Goal: Communication & Community: Participate in discussion

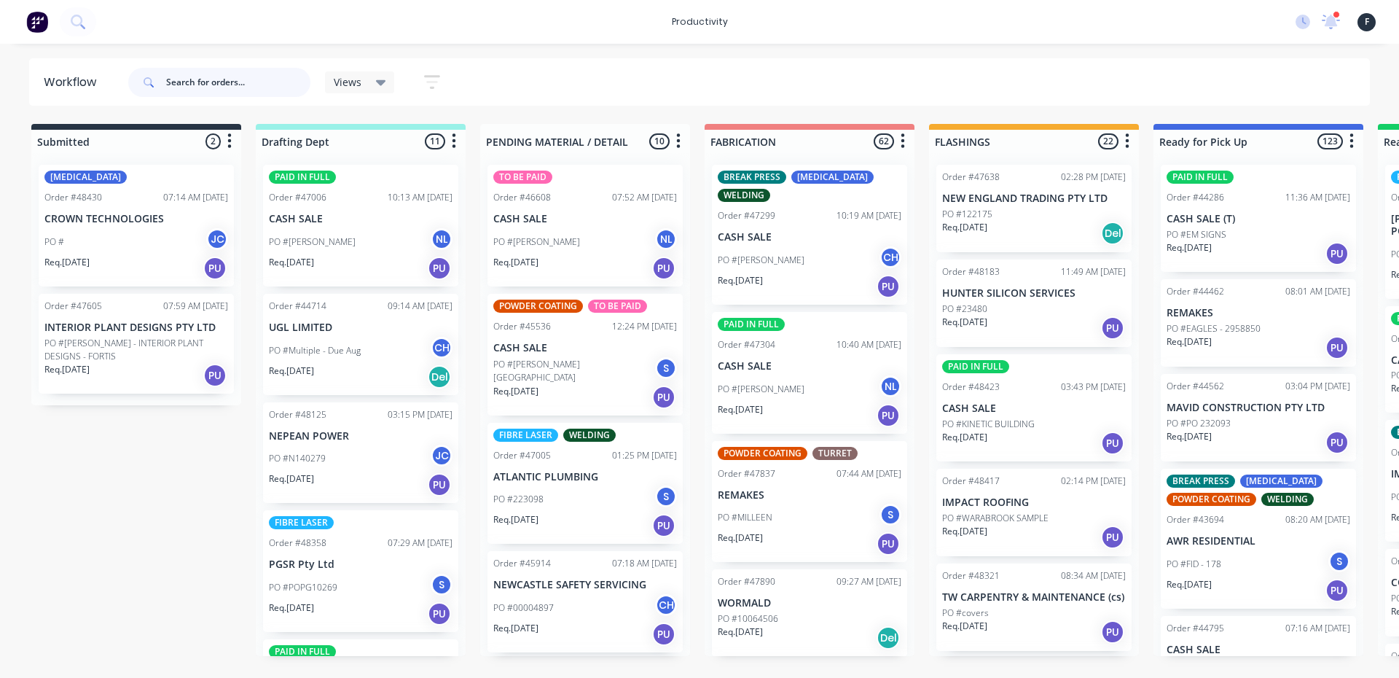
click at [220, 89] on input "text" at bounding box center [238, 82] width 144 height 29
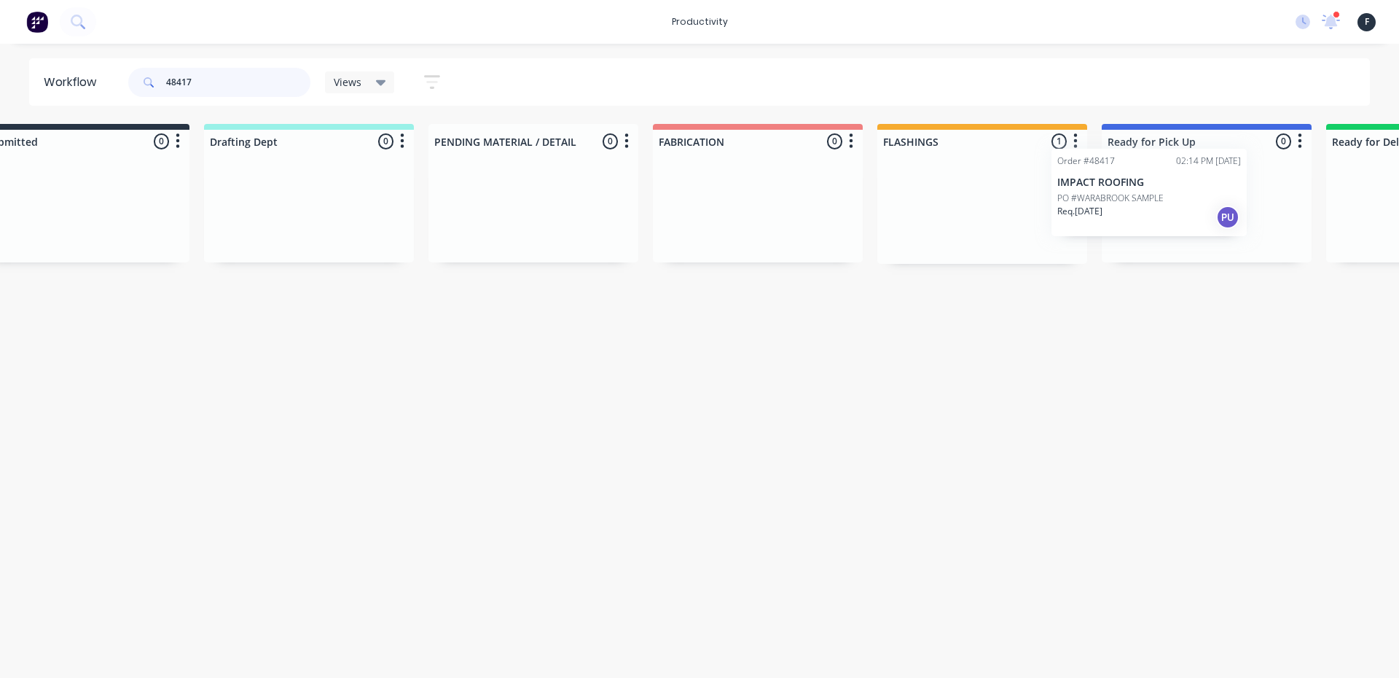
drag, startPoint x: 1029, startPoint y: 222, endPoint x: 1187, endPoint y: 202, distance: 159.4
click at [1187, 202] on div "Submitted 0 Sort By Created date Required date Order number Customer name Most …" at bounding box center [1152, 194] width 2430 height 140
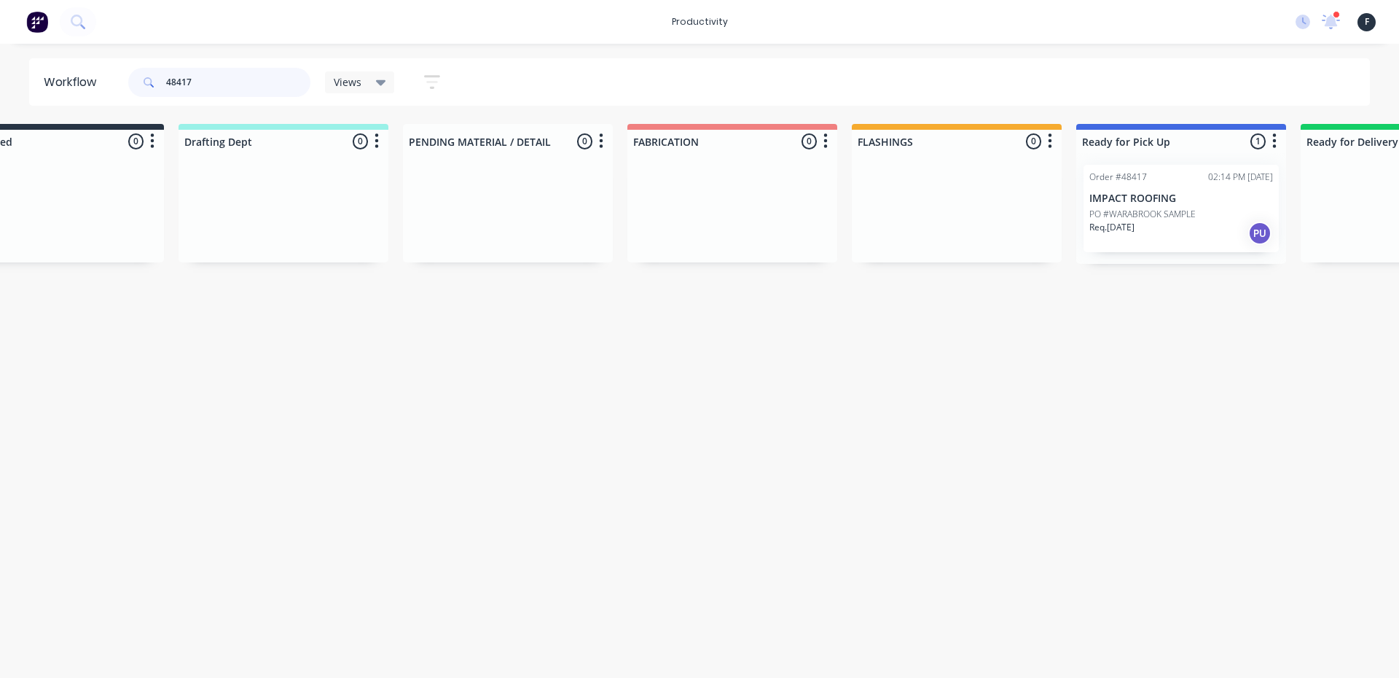
type input "48417"
click at [1182, 202] on p "IMPACT ROOFING" at bounding box center [1181, 198] width 184 height 12
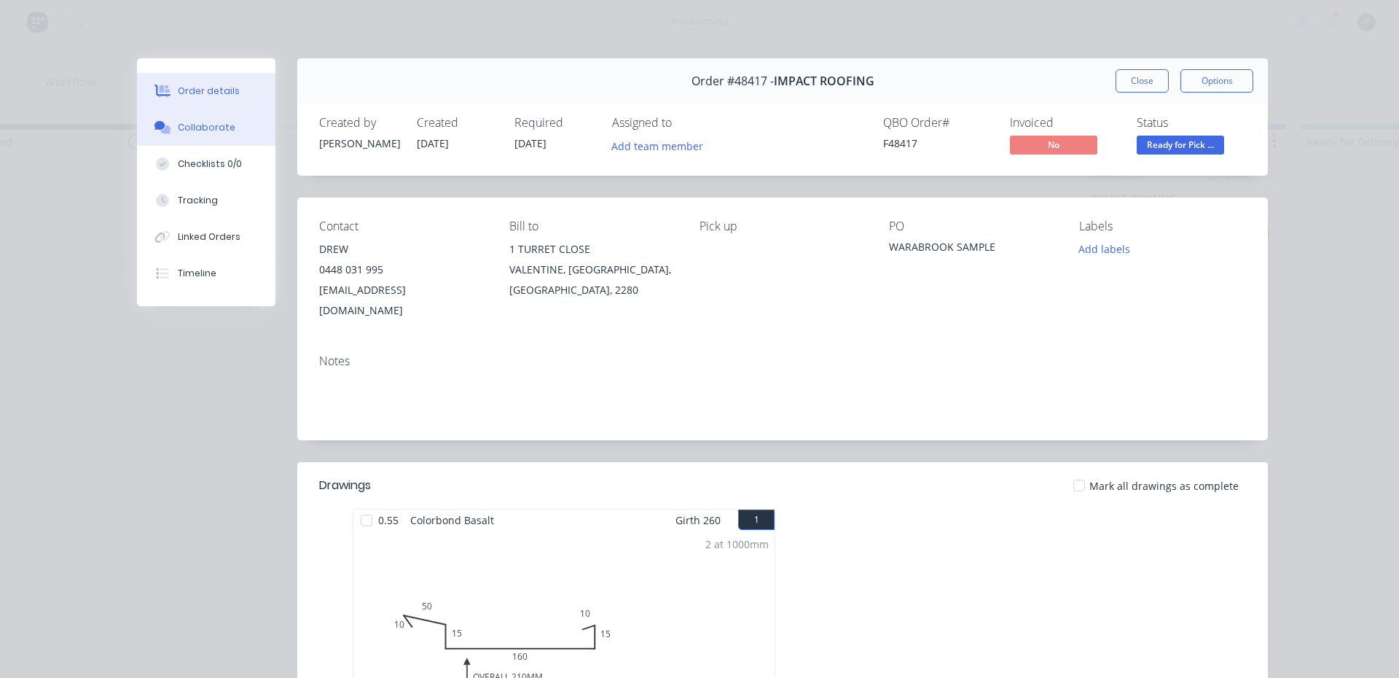
click at [218, 131] on div "Collaborate" at bounding box center [207, 127] width 58 height 13
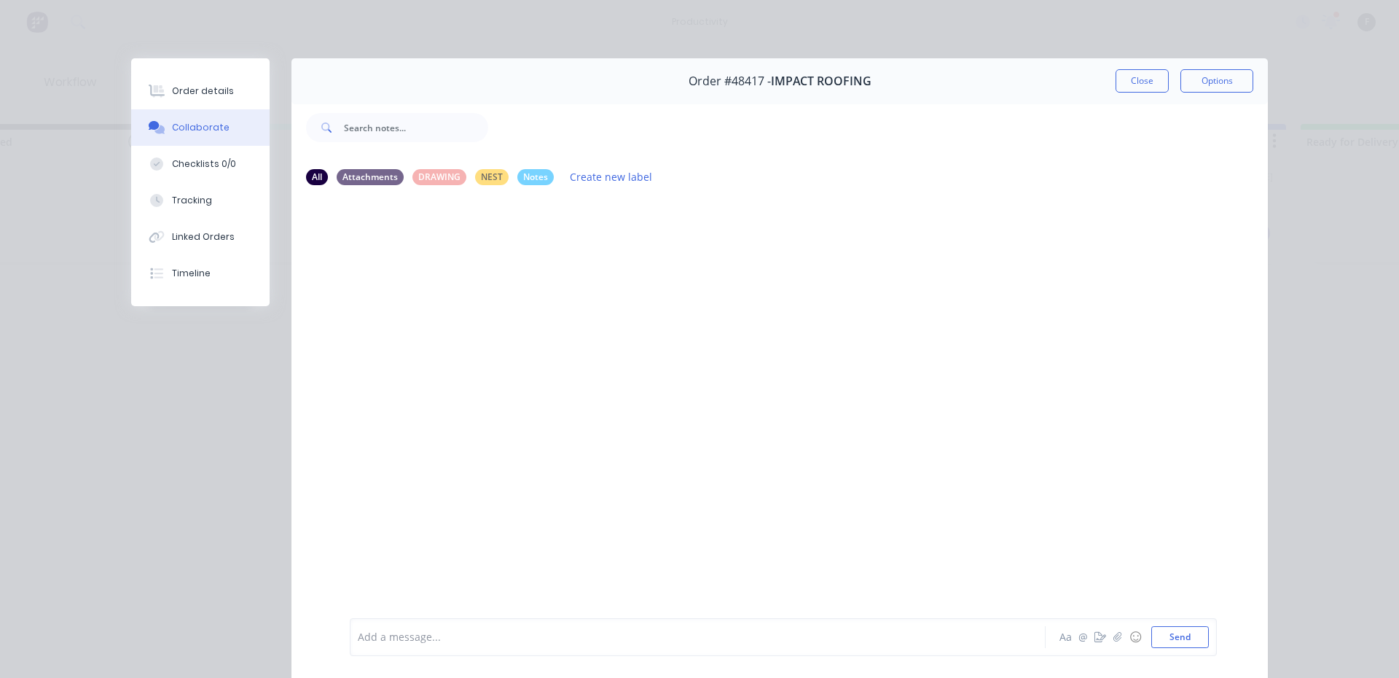
click at [670, 627] on div "Add a message..." at bounding box center [677, 637] width 638 height 22
click at [1145, 75] on button "Close" at bounding box center [1141, 80] width 53 height 23
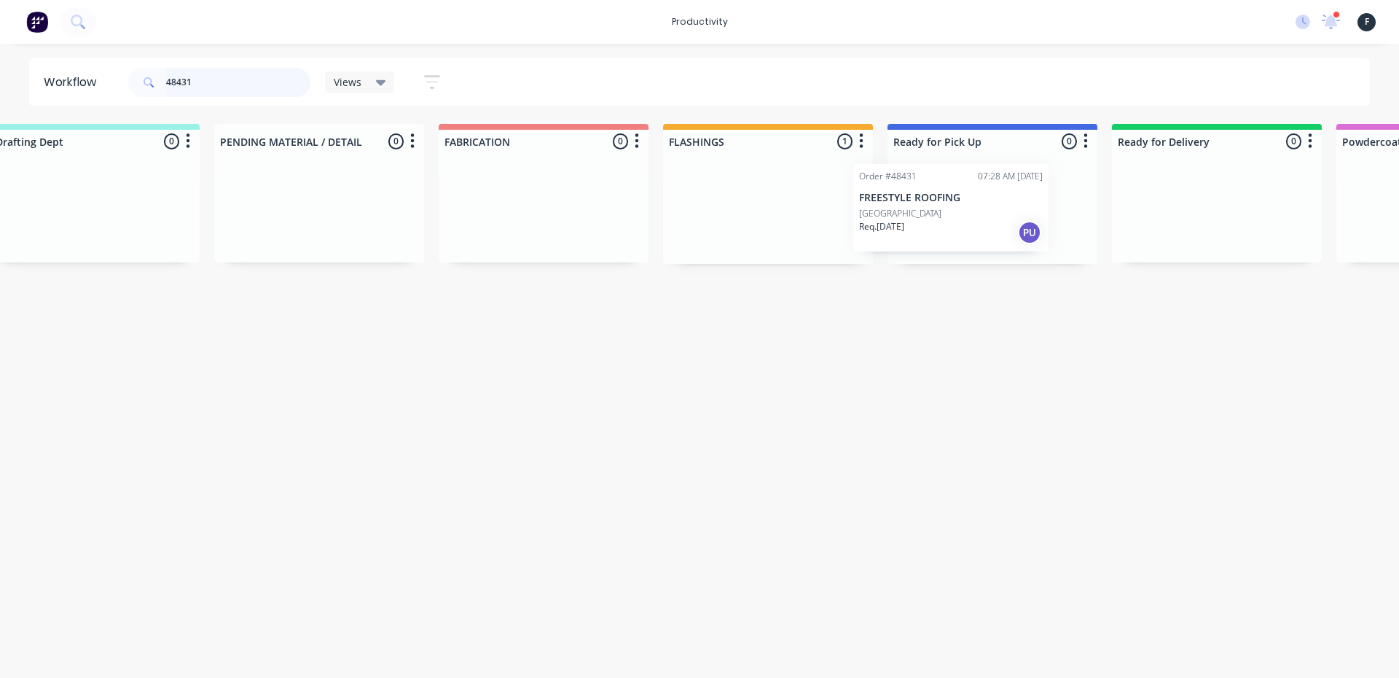
scroll to position [0, 267]
drag, startPoint x: 1022, startPoint y: 211, endPoint x: 941, endPoint y: 209, distance: 81.6
click at [941, 209] on div "Submitted 0 Sort By Created date Required date Order number Customer name Most …" at bounding box center [937, 194] width 2430 height 140
type input "48431"
click at [938, 213] on p "[GEOGRAPHIC_DATA]" at bounding box center [941, 214] width 82 height 13
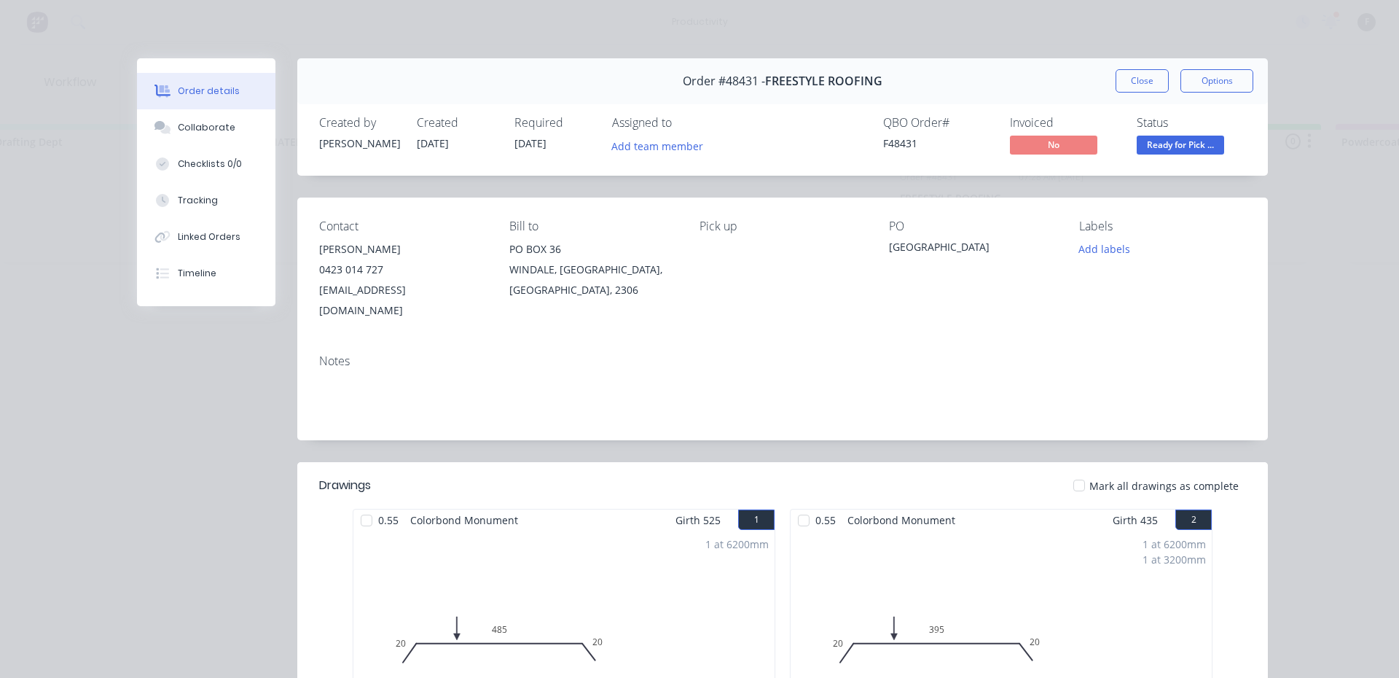
click at [262, 141] on button "Collaborate" at bounding box center [206, 127] width 138 height 36
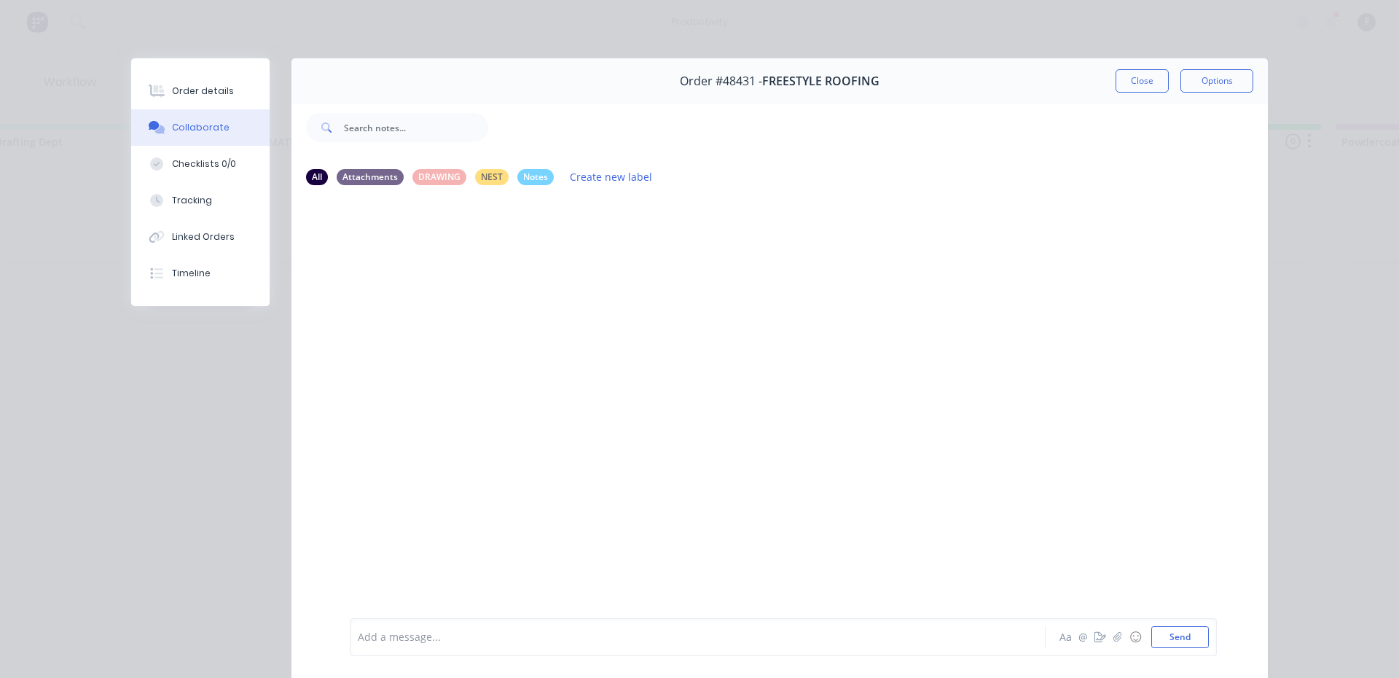
click at [583, 648] on div "Add a message... Aa @ ☺ Send" at bounding box center [783, 637] width 867 height 38
click at [579, 629] on div at bounding box center [676, 636] width 637 height 15
click at [1125, 85] on button "Close" at bounding box center [1141, 80] width 53 height 23
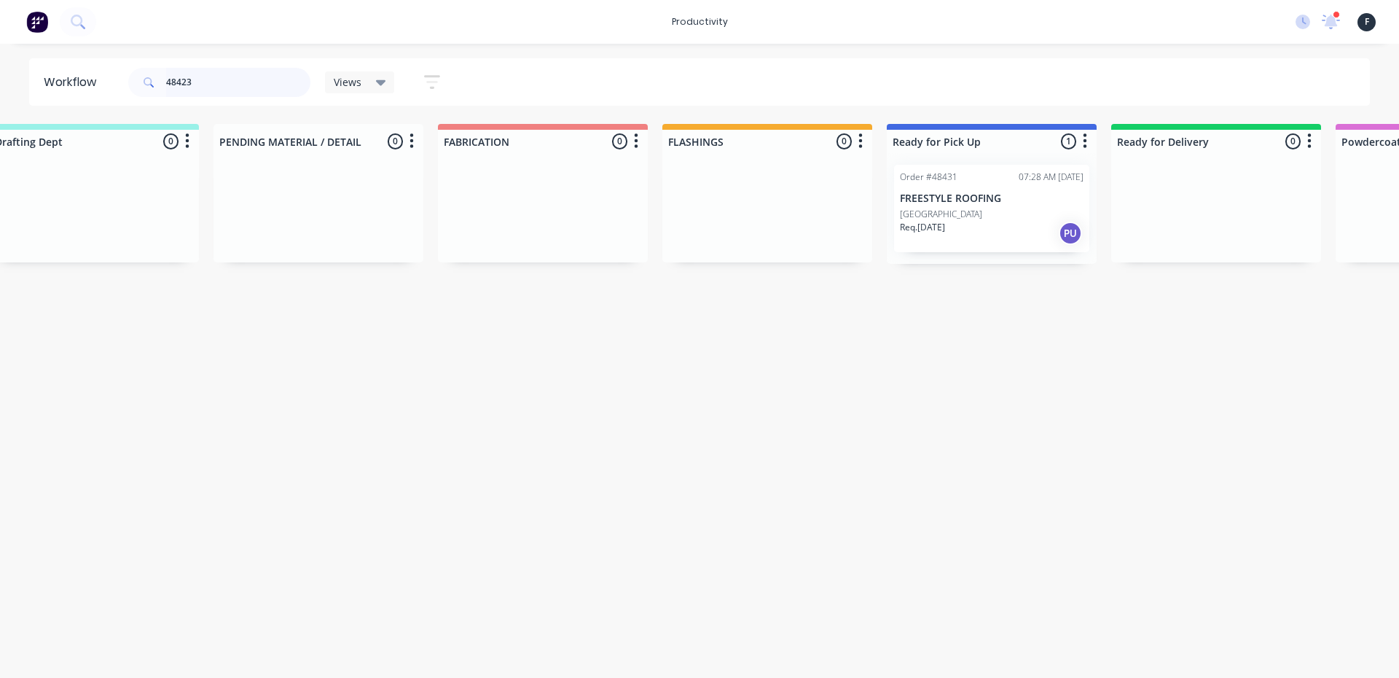
scroll to position [0, 0]
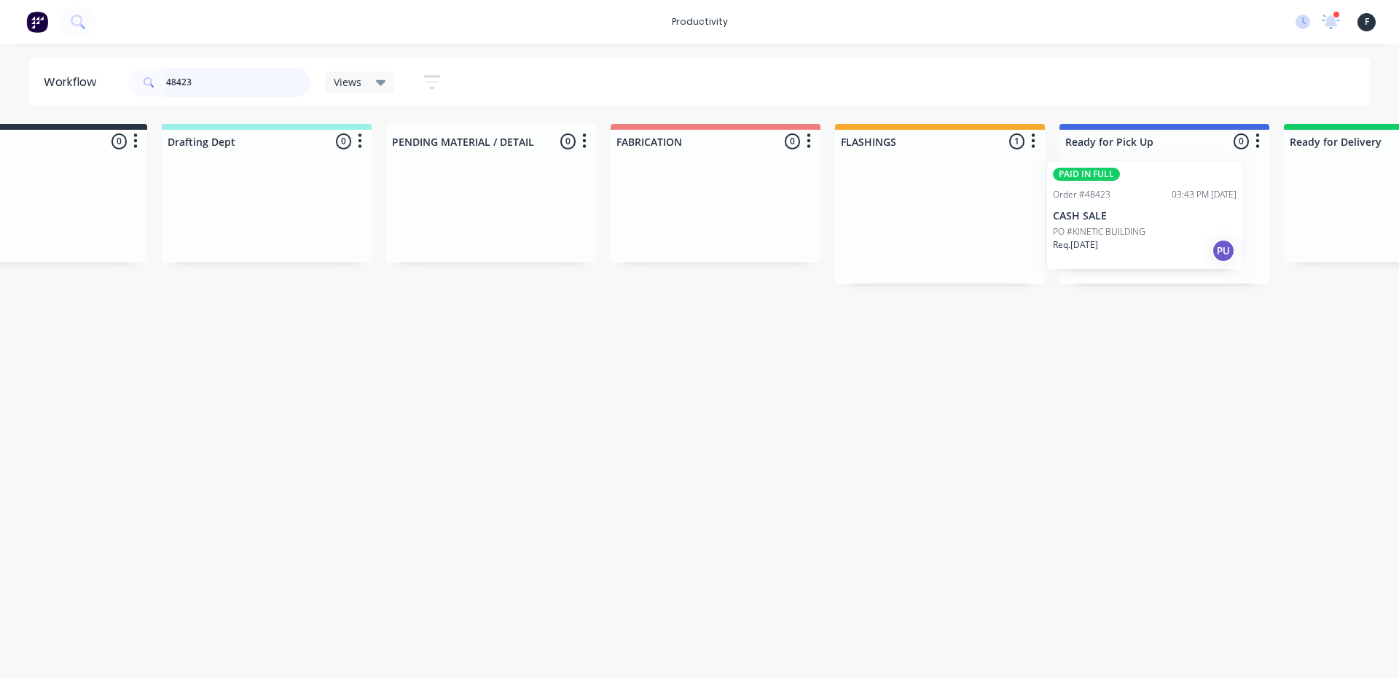
drag, startPoint x: 1010, startPoint y: 208, endPoint x: 1147, endPoint y: 204, distance: 137.7
click at [1147, 204] on div "Submitted 0 Sort By Created date Required date Order number Customer name Most …" at bounding box center [1110, 204] width 2430 height 160
type input "48423"
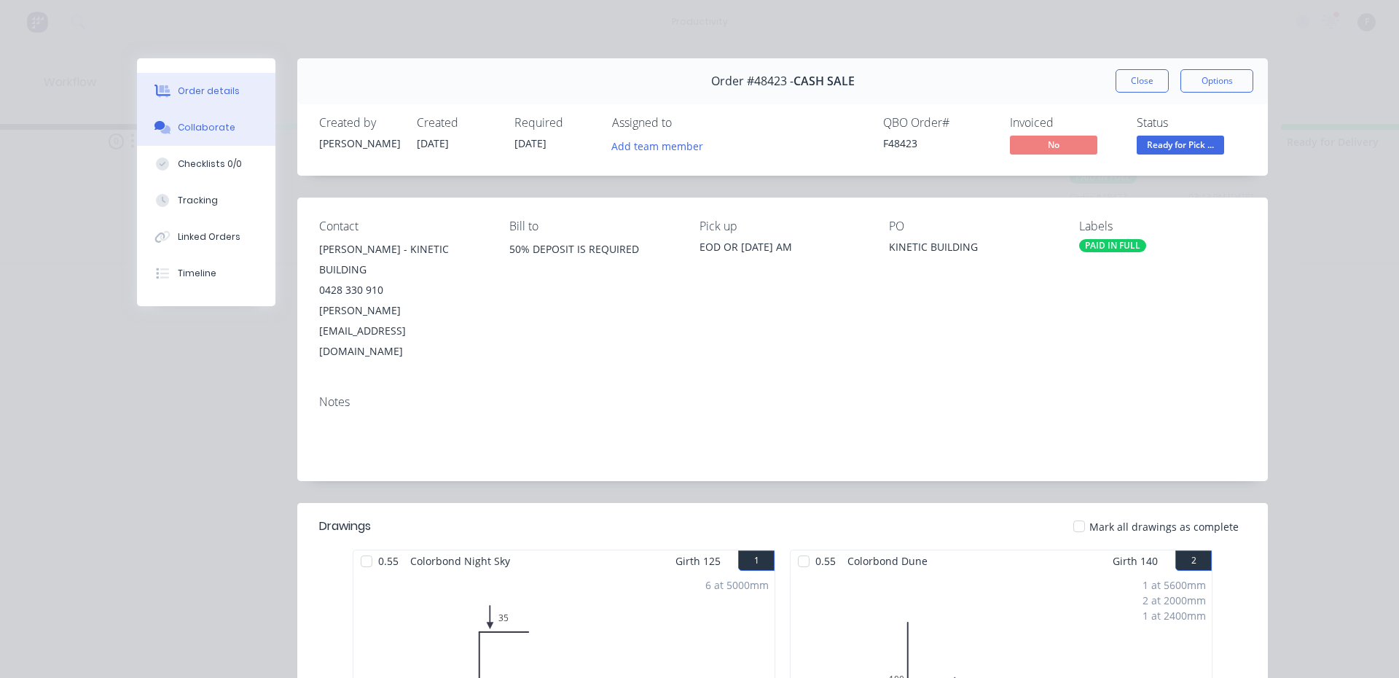
click at [225, 125] on button "Collaborate" at bounding box center [206, 127] width 138 height 36
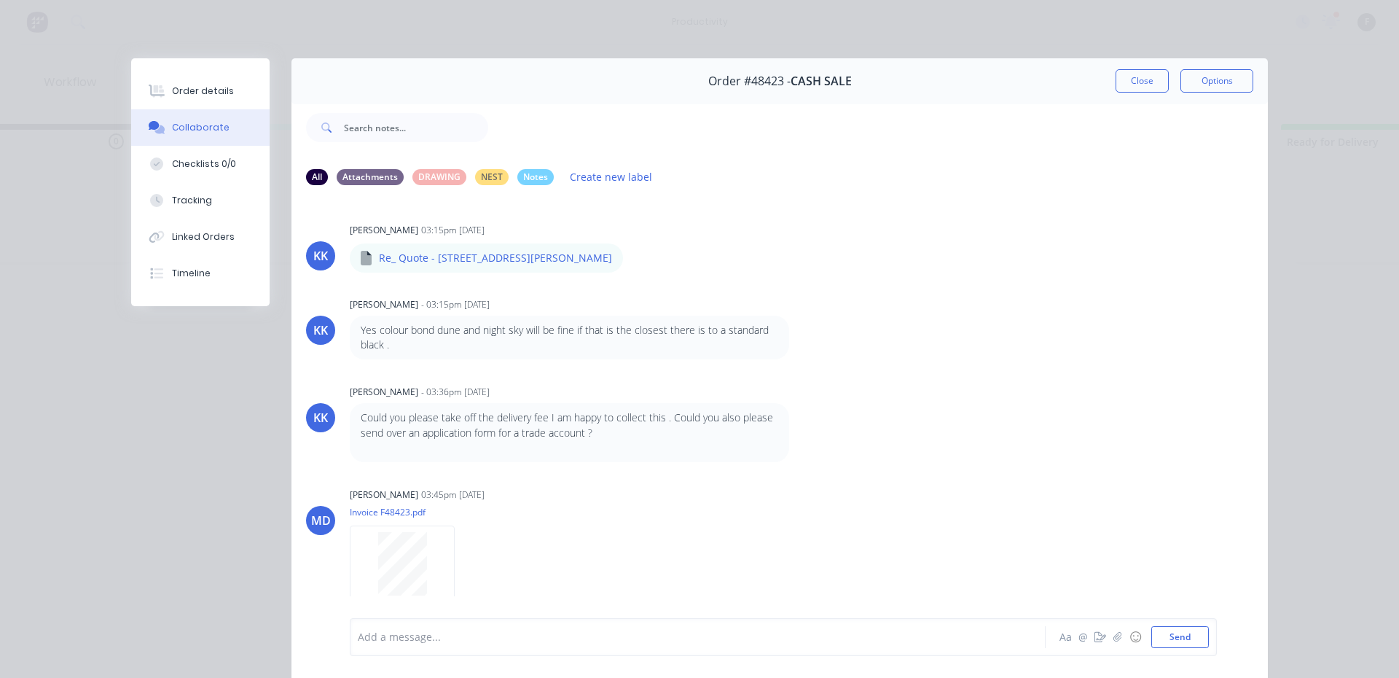
click at [678, 645] on div "Add a message..." at bounding box center [677, 637] width 638 height 22
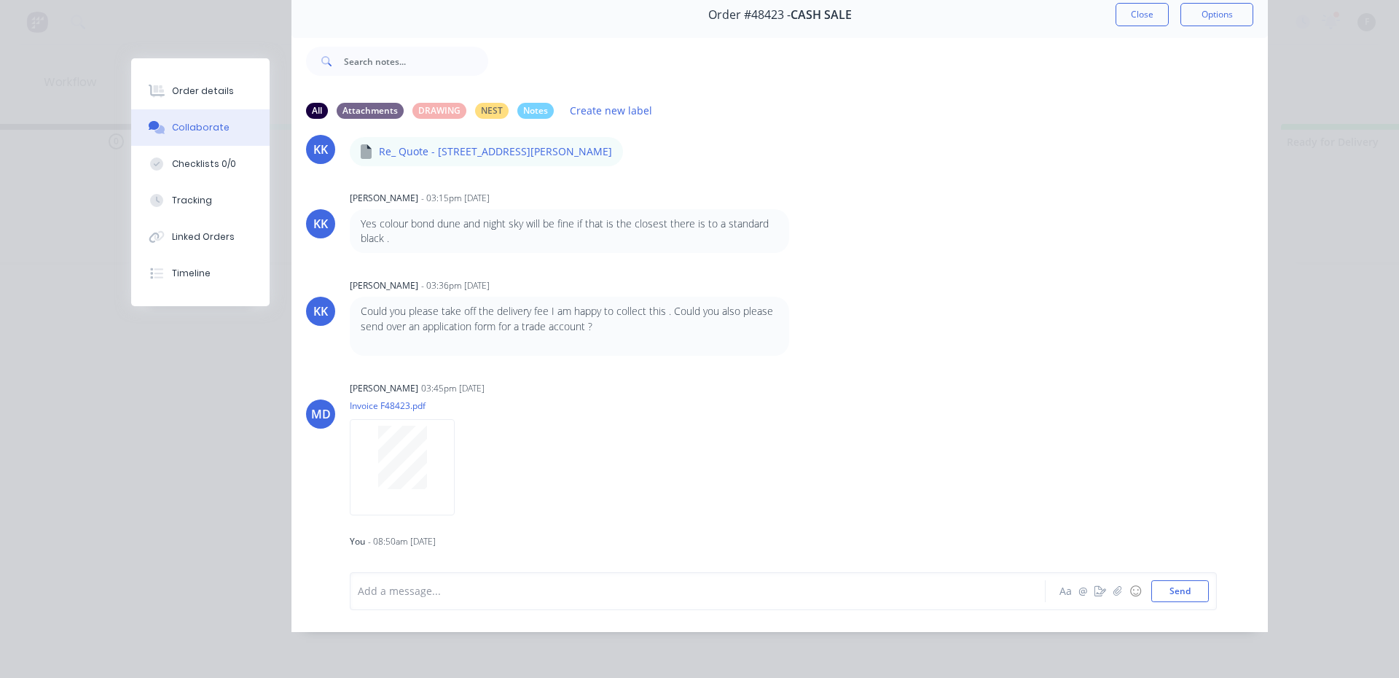
scroll to position [61, 0]
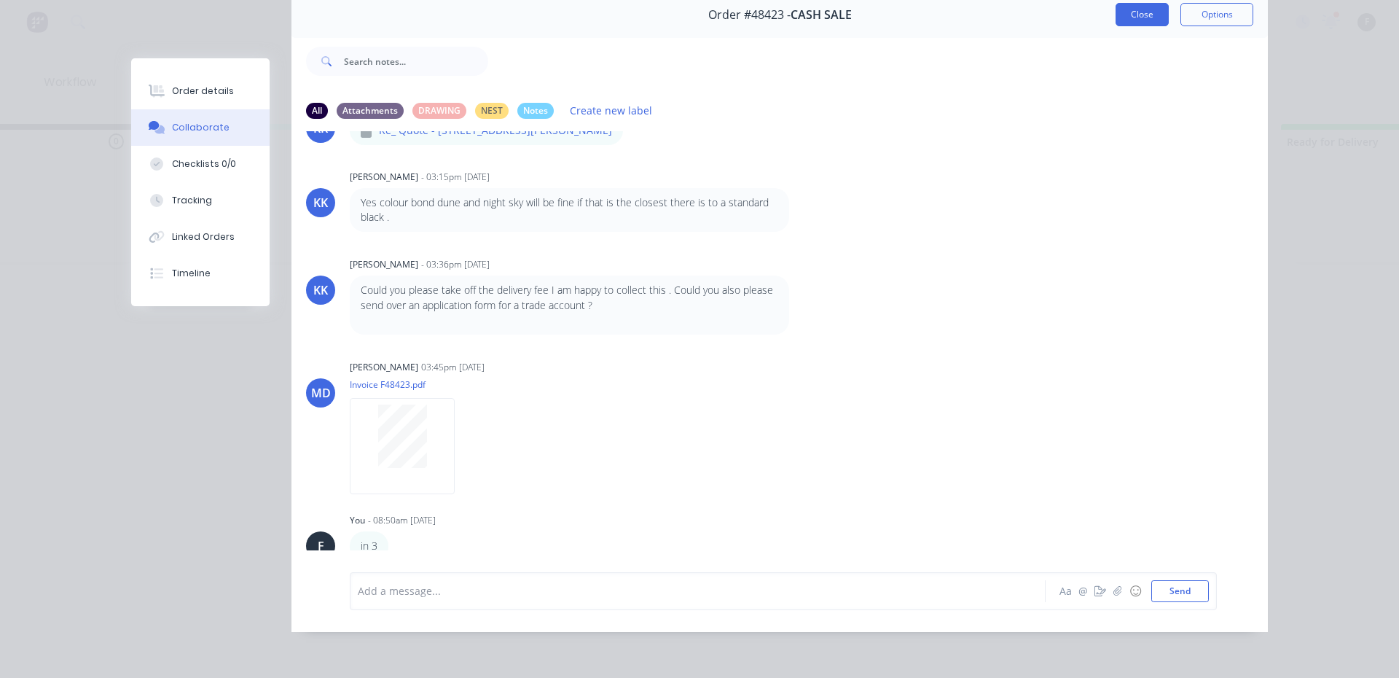
click at [1136, 11] on button "Close" at bounding box center [1141, 14] width 53 height 23
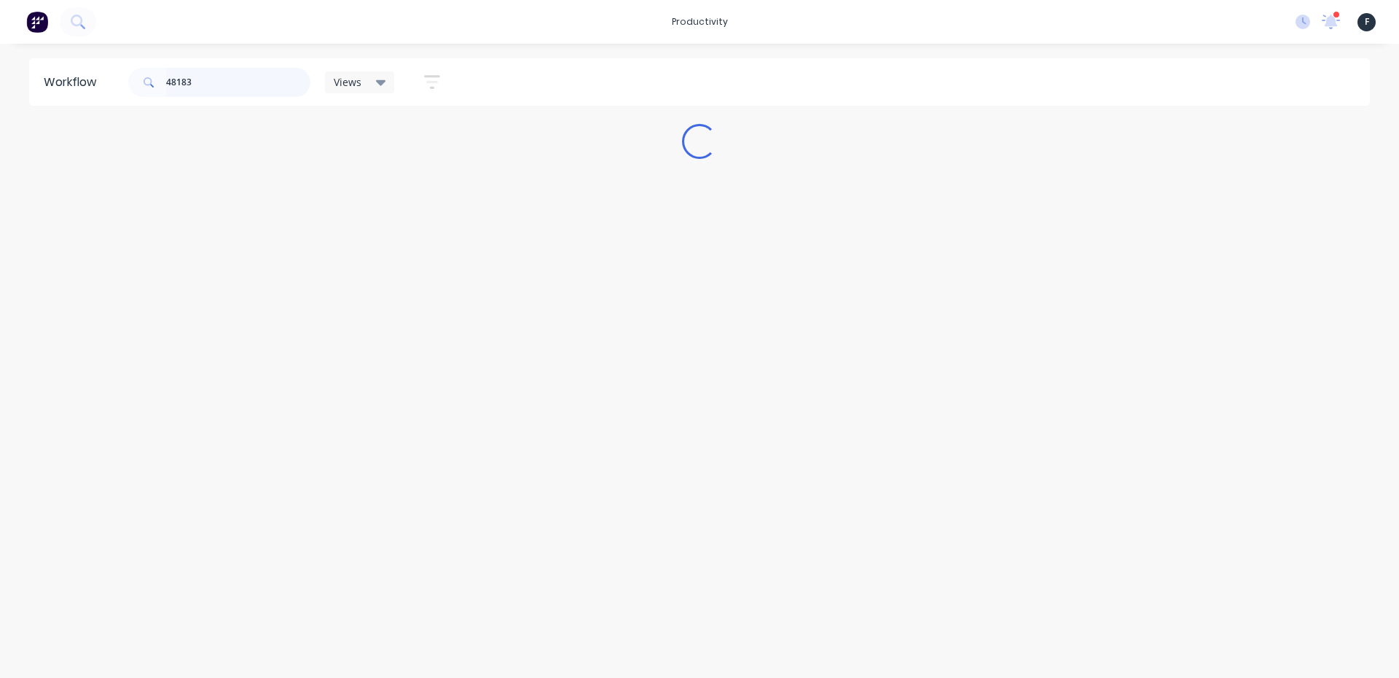
scroll to position [0, 0]
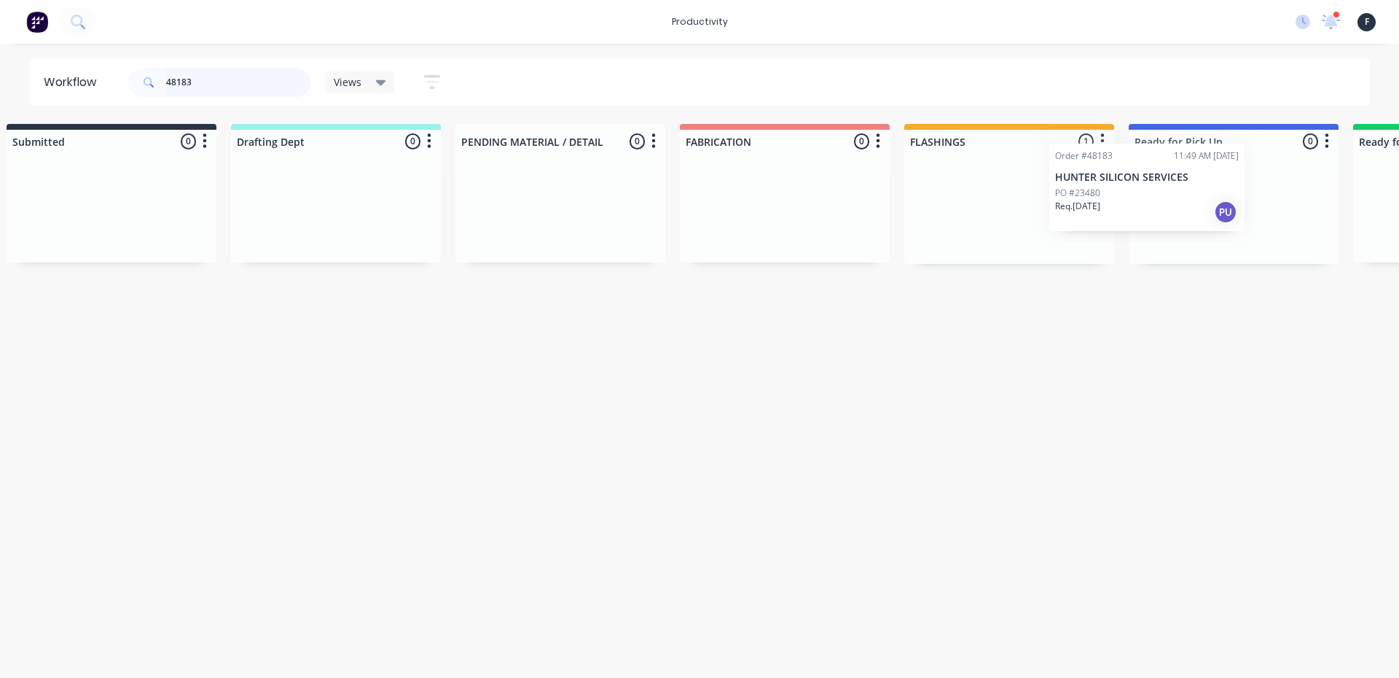
drag, startPoint x: 1053, startPoint y: 235, endPoint x: 1188, endPoint y: 237, distance: 134.8
click at [1188, 237] on div "Submitted 0 Sort By Created date Required date Order number Customer name Most …" at bounding box center [1179, 194] width 2430 height 140
type input "48183"
click at [1213, 227] on div "Req. [DATE] PU" at bounding box center [1233, 233] width 184 height 25
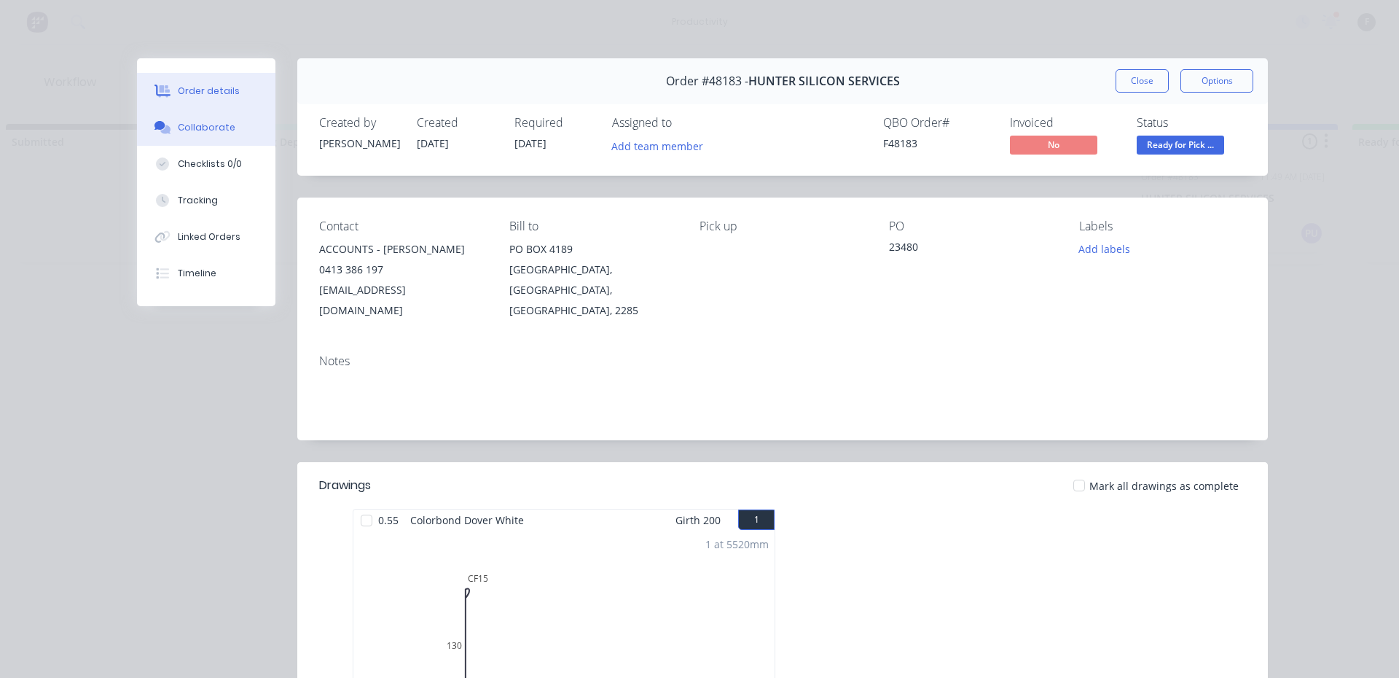
click at [220, 141] on button "Collaborate" at bounding box center [206, 127] width 138 height 36
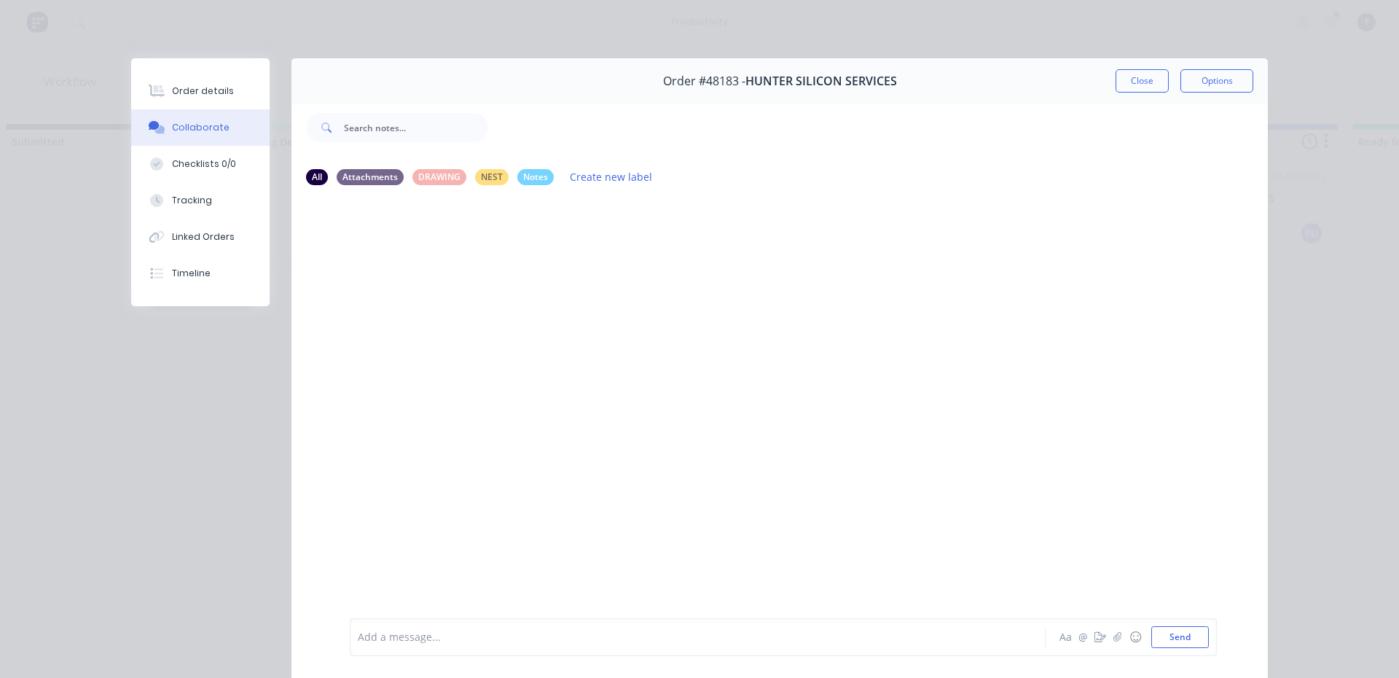
click at [639, 638] on div at bounding box center [676, 636] width 637 height 15
